Goal: Task Accomplishment & Management: Manage account settings

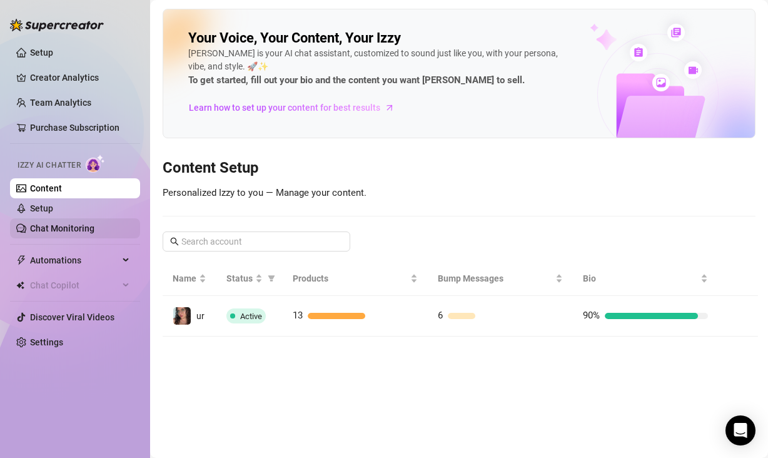
click at [39, 228] on link "Chat Monitoring" at bounding box center [62, 228] width 64 height 10
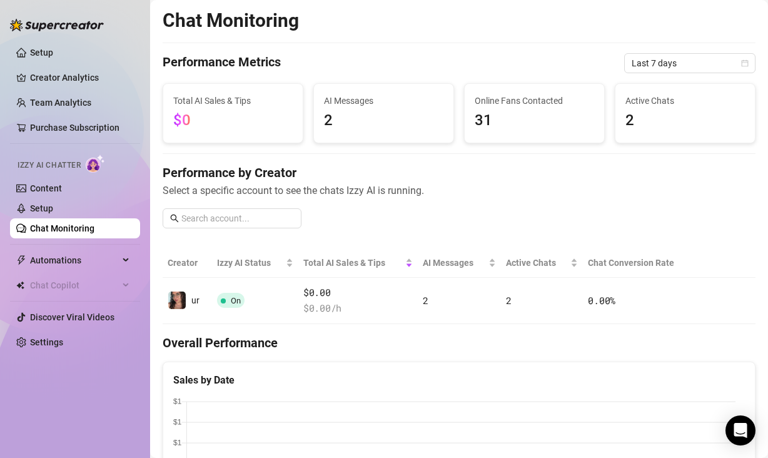
click at [724, 112] on span "2" at bounding box center [684, 121] width 119 height 24
click at [333, 128] on span "2" at bounding box center [383, 121] width 119 height 24
click at [663, 113] on span "2" at bounding box center [684, 121] width 119 height 24
click at [628, 123] on span "2" at bounding box center [684, 121] width 119 height 24
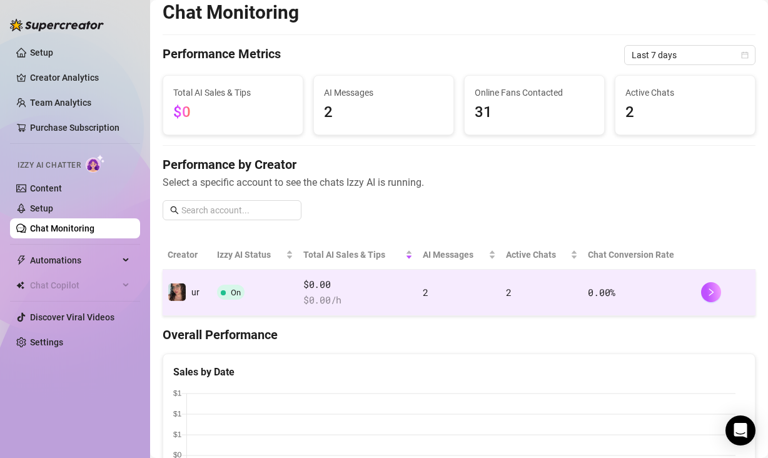
scroll to position [26, 0]
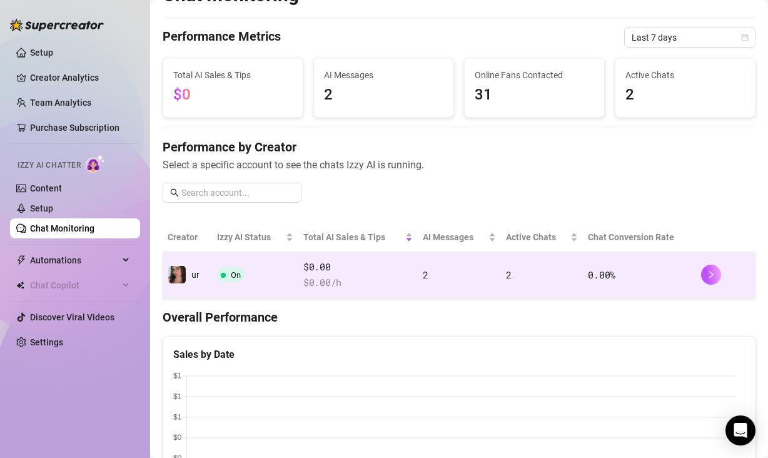
click at [638, 269] on td "0.00 %" at bounding box center [639, 275] width 113 height 46
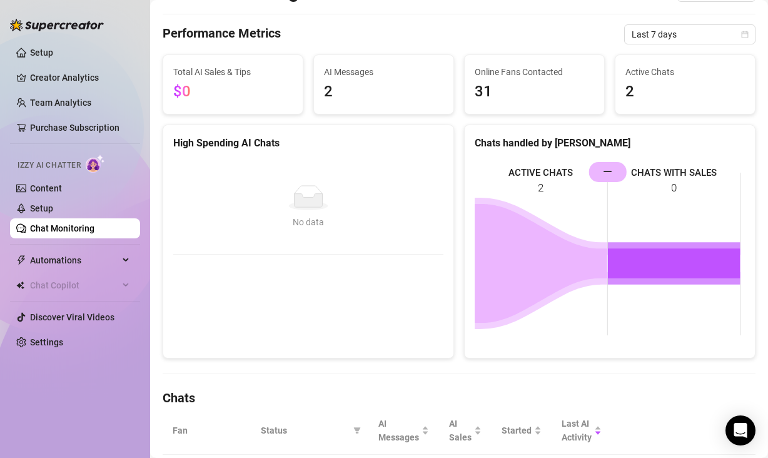
scroll to position [257, 0]
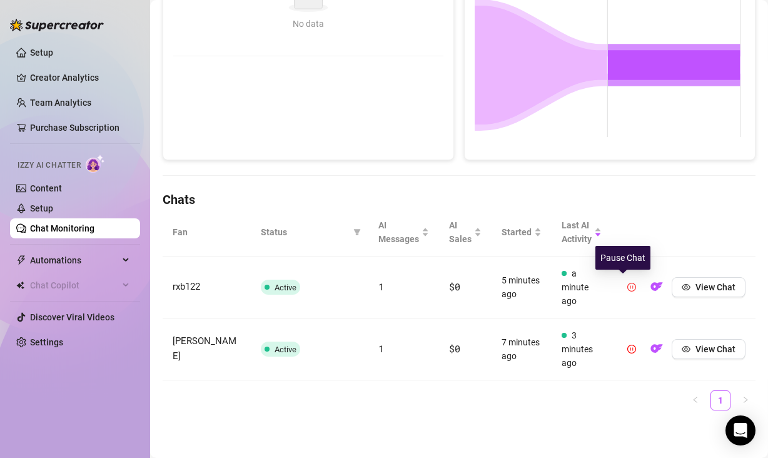
click at [627, 286] on icon "pause-circle" at bounding box center [631, 287] width 9 height 9
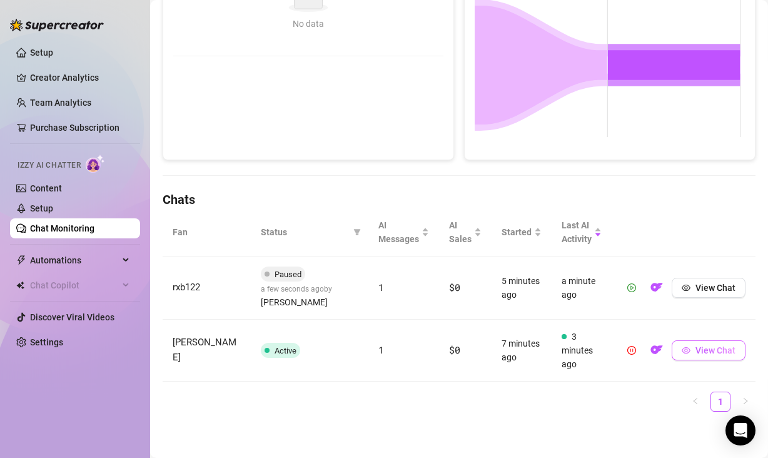
click at [681, 349] on icon "eye" at bounding box center [685, 350] width 9 height 6
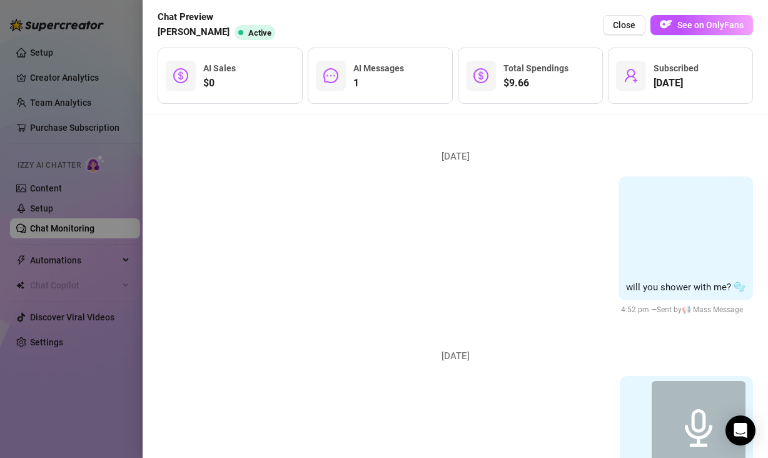
click at [63, 231] on div at bounding box center [384, 229] width 768 height 458
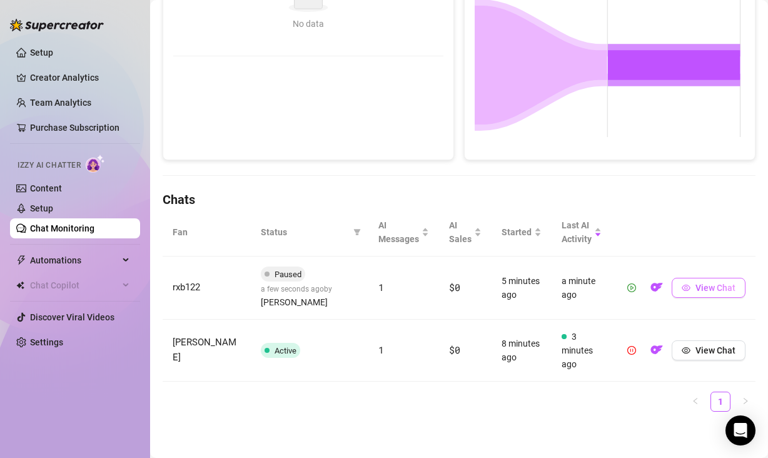
click at [722, 281] on button "View Chat" at bounding box center [708, 288] width 74 height 20
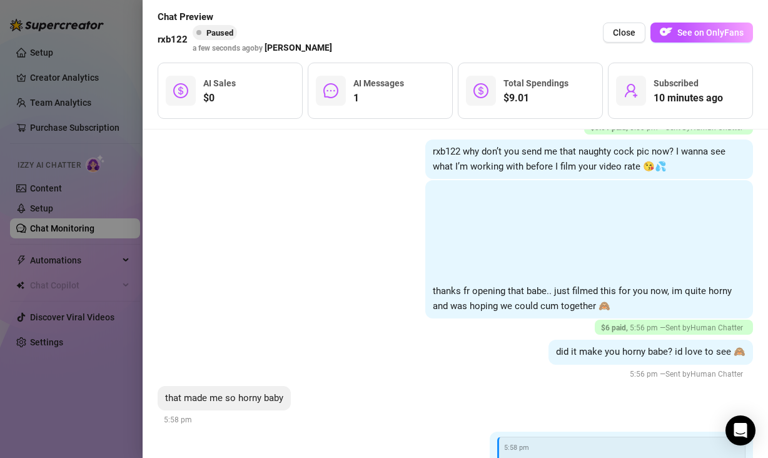
scroll to position [556, 0]
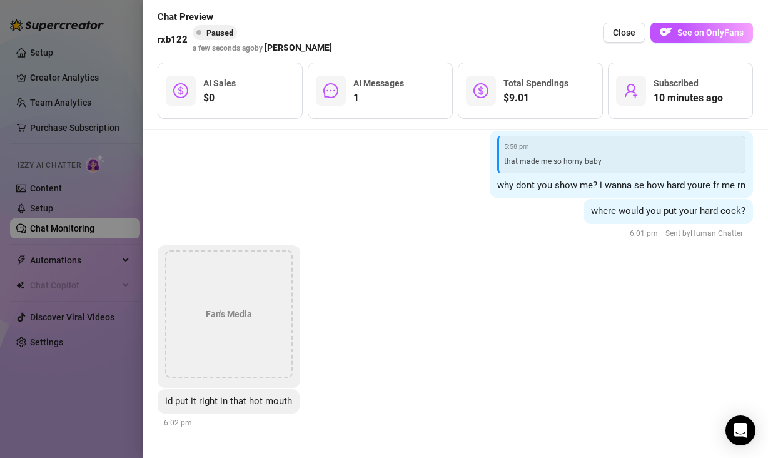
click at [526, 370] on div "Fan's Media" at bounding box center [455, 316] width 595 height 143
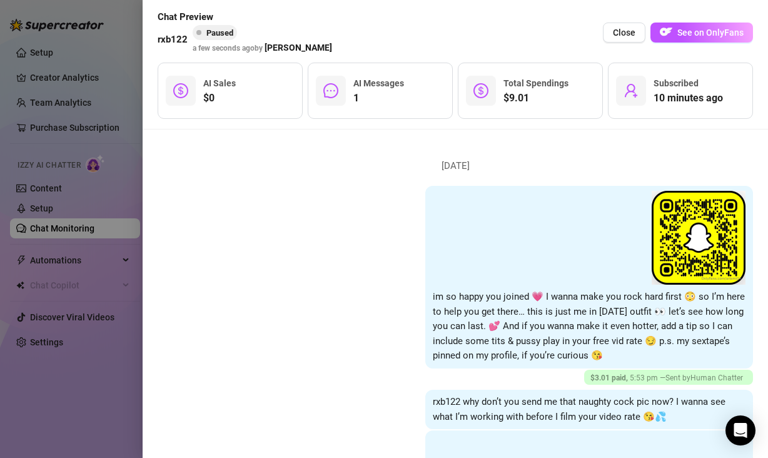
scroll to position [0, 0]
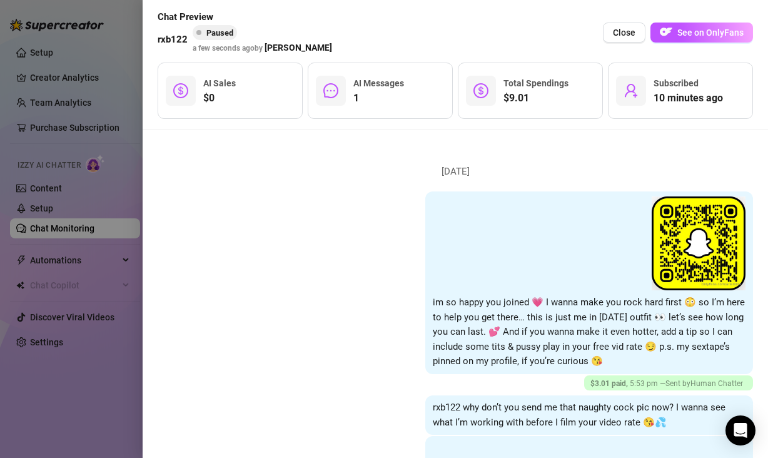
click at [86, 335] on div at bounding box center [384, 229] width 768 height 458
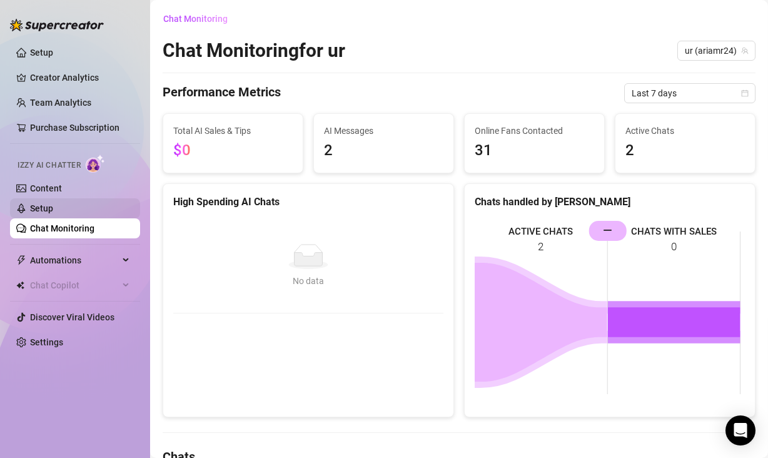
click at [46, 205] on link "Setup" at bounding box center [41, 208] width 23 height 10
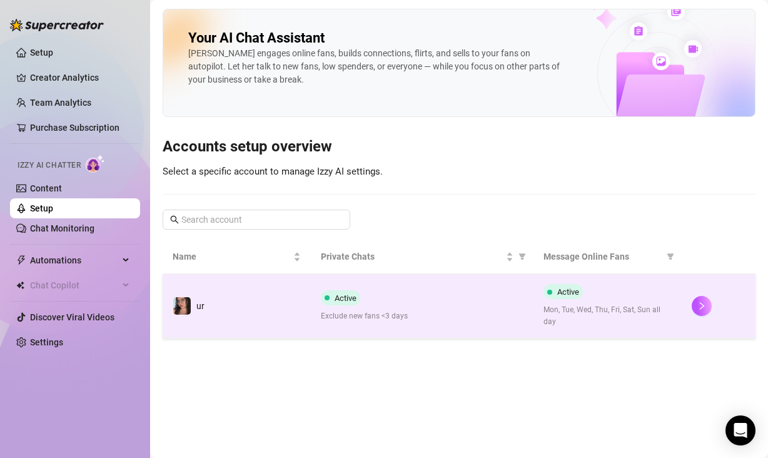
click at [581, 305] on span "Mon, Tue, Wed, Thu, Fri, Sat, Sun all day" at bounding box center [607, 316] width 128 height 24
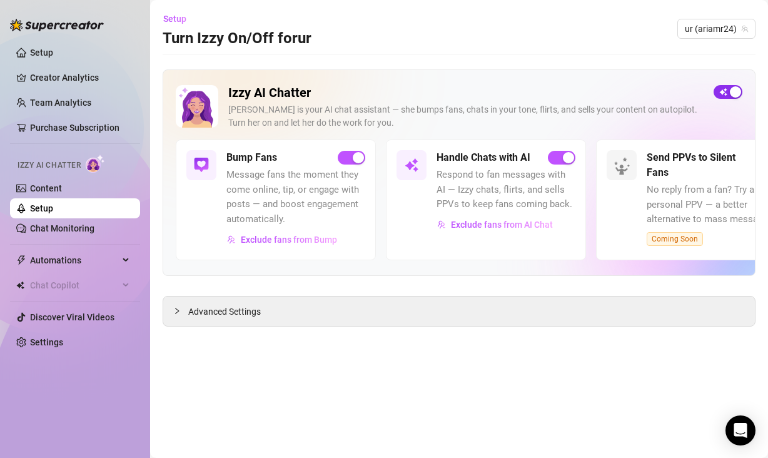
click at [730, 94] on div "button" at bounding box center [735, 91] width 11 height 11
